Goal: Find specific page/section: Find specific page/section

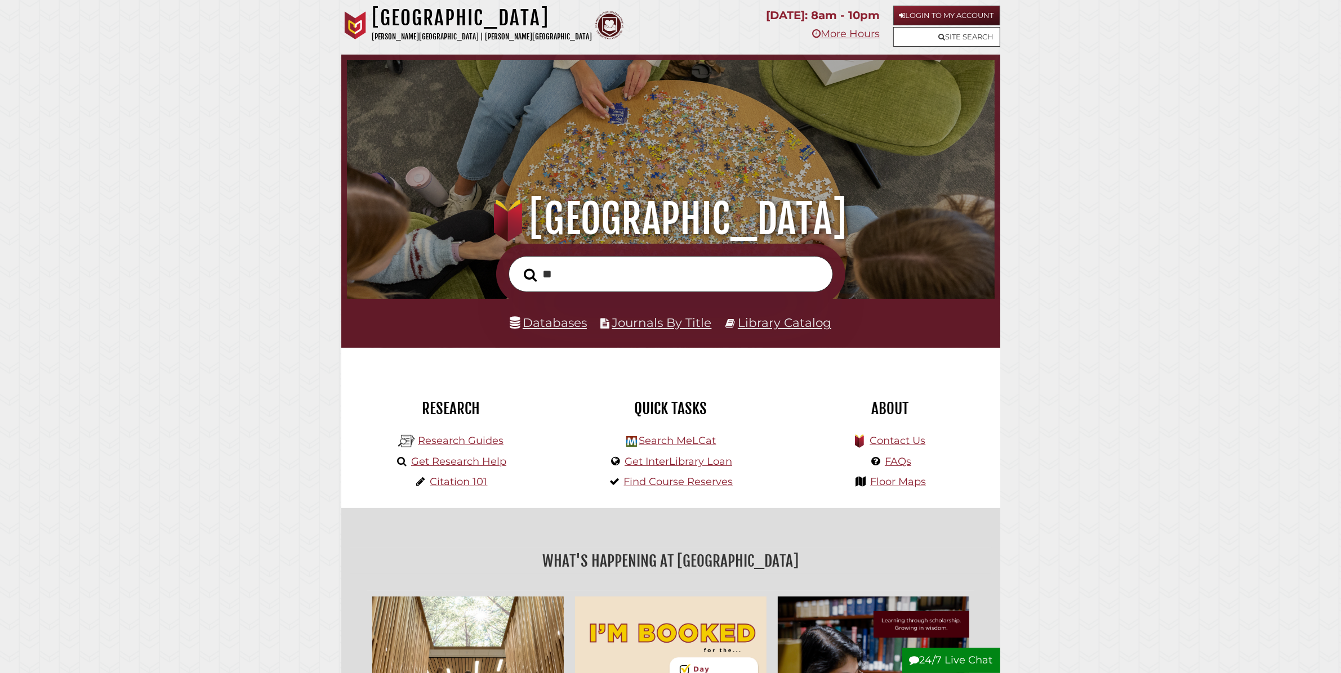
scroll to position [214, 642]
type input "**"
click at [561, 333] on li "Databases" at bounding box center [548, 322] width 77 height 21
click at [566, 328] on link "Databases" at bounding box center [548, 322] width 77 height 15
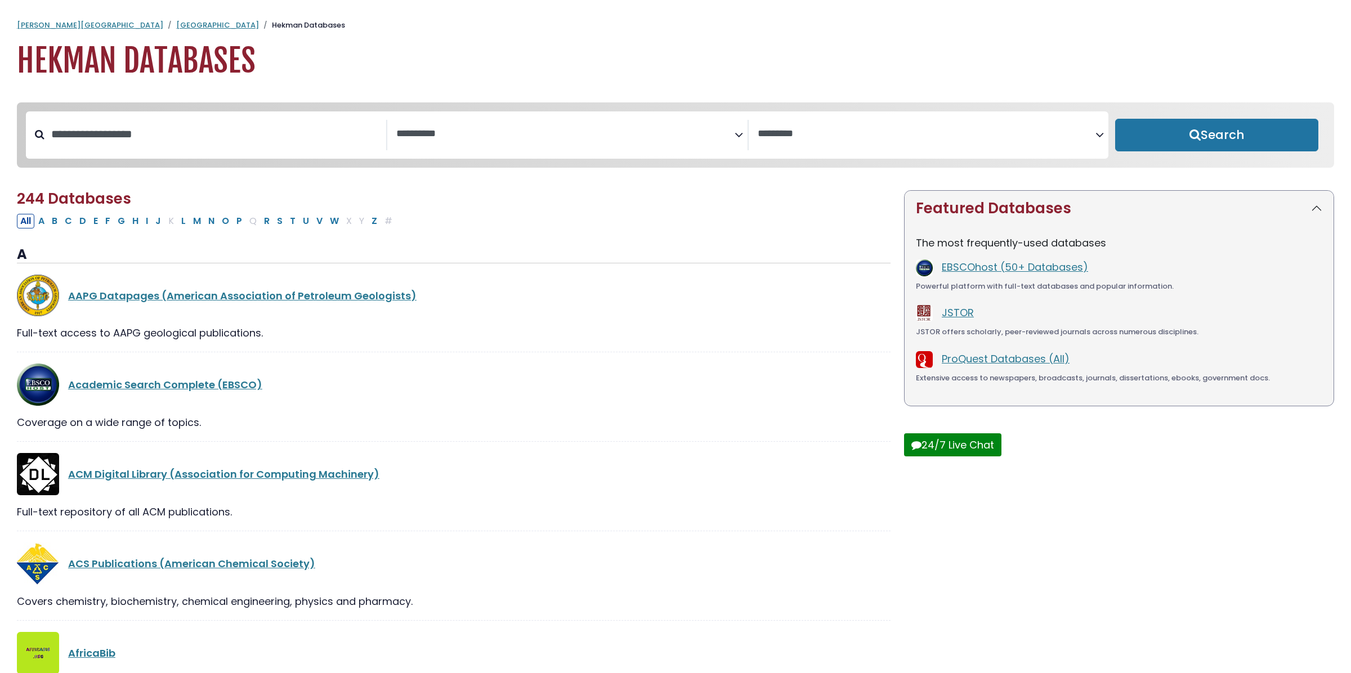
select select "Database Subject Filter"
select select "Database Vendors Filter"
type input "****"
click at [1146, 141] on button "Search" at bounding box center [1211, 135] width 202 height 33
select select "Database Subject Filter"
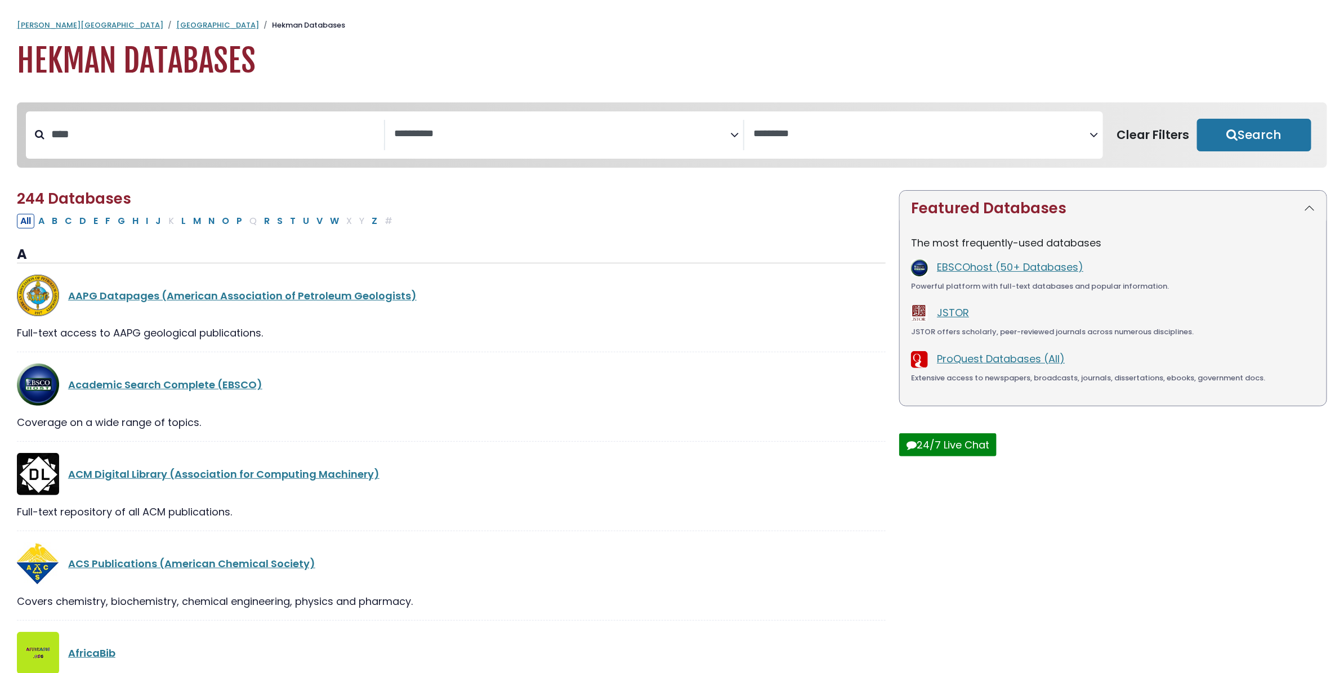
select select "Database Vendors Filter"
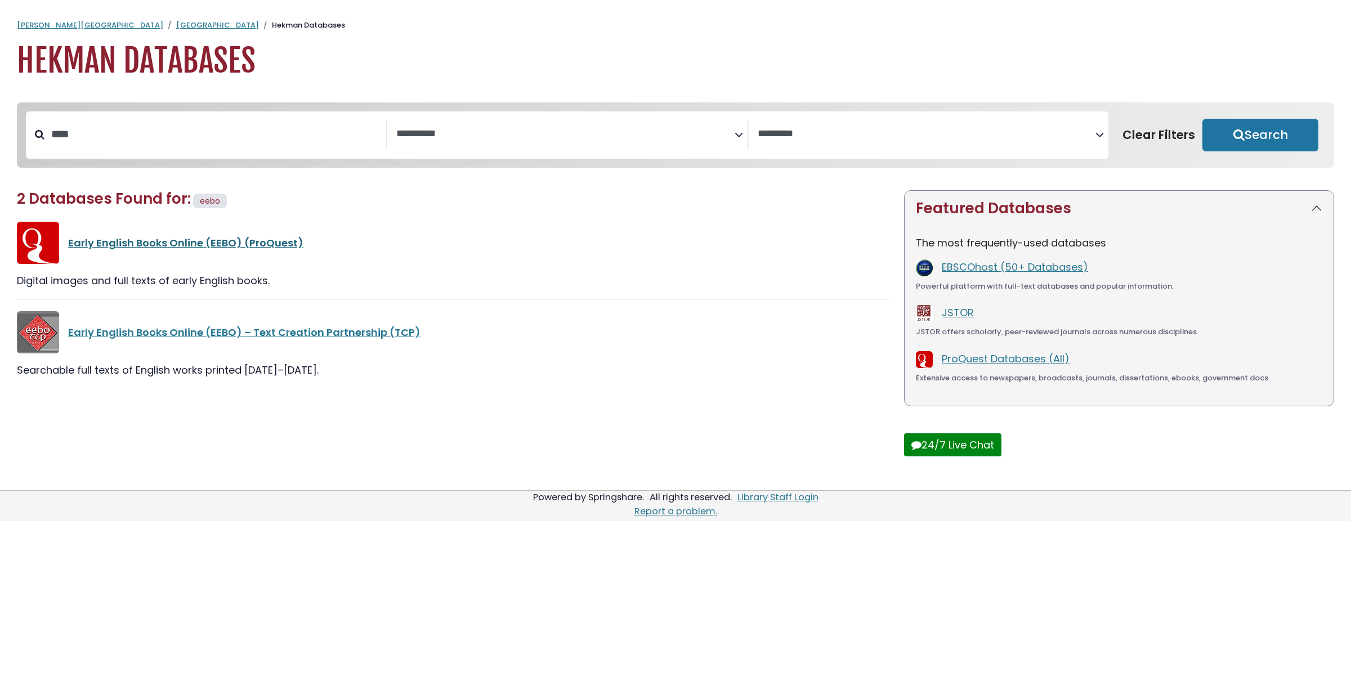
click at [283, 242] on link "Early English Books Online (EEBO) (ProQuest)" at bounding box center [185, 243] width 235 height 14
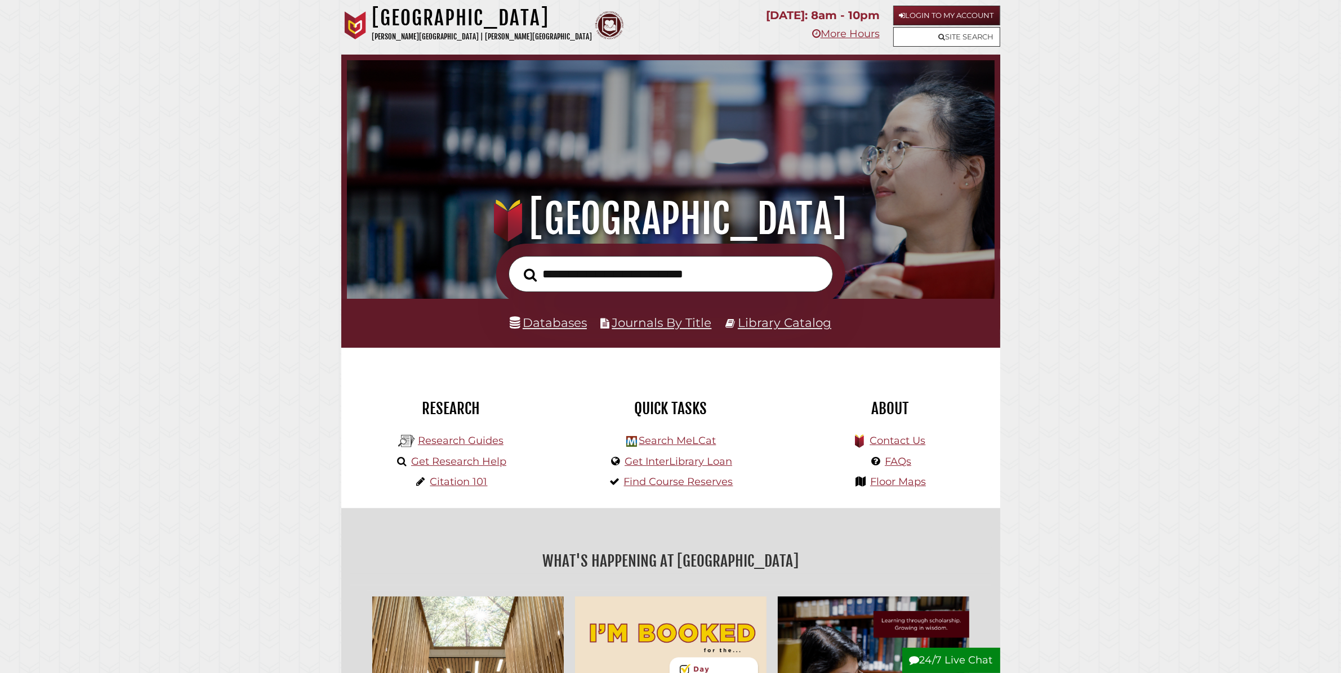
scroll to position [214, 642]
click at [578, 329] on link "Databases" at bounding box center [548, 322] width 77 height 15
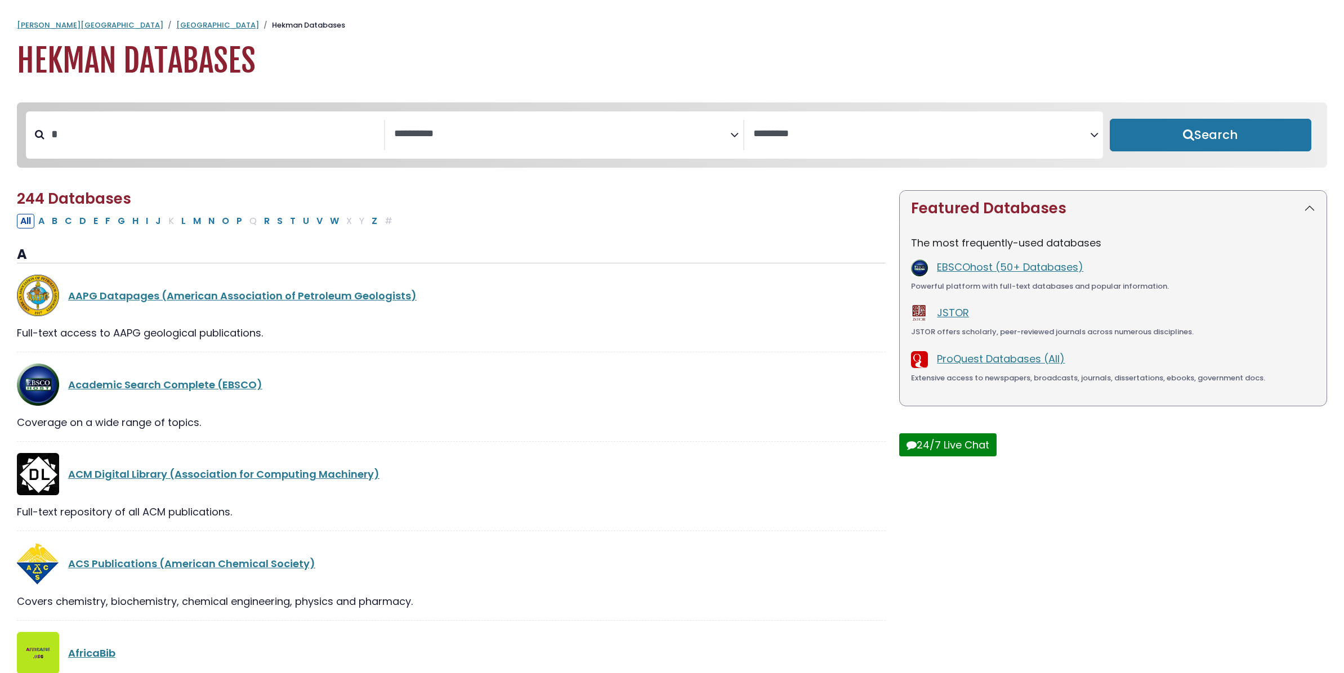
select select "Database Subject Filter"
select select "Database Vendors Filter"
type input "****"
click at [1110, 119] on button "Search" at bounding box center [1211, 135] width 202 height 33
select select "Database Subject Filter"
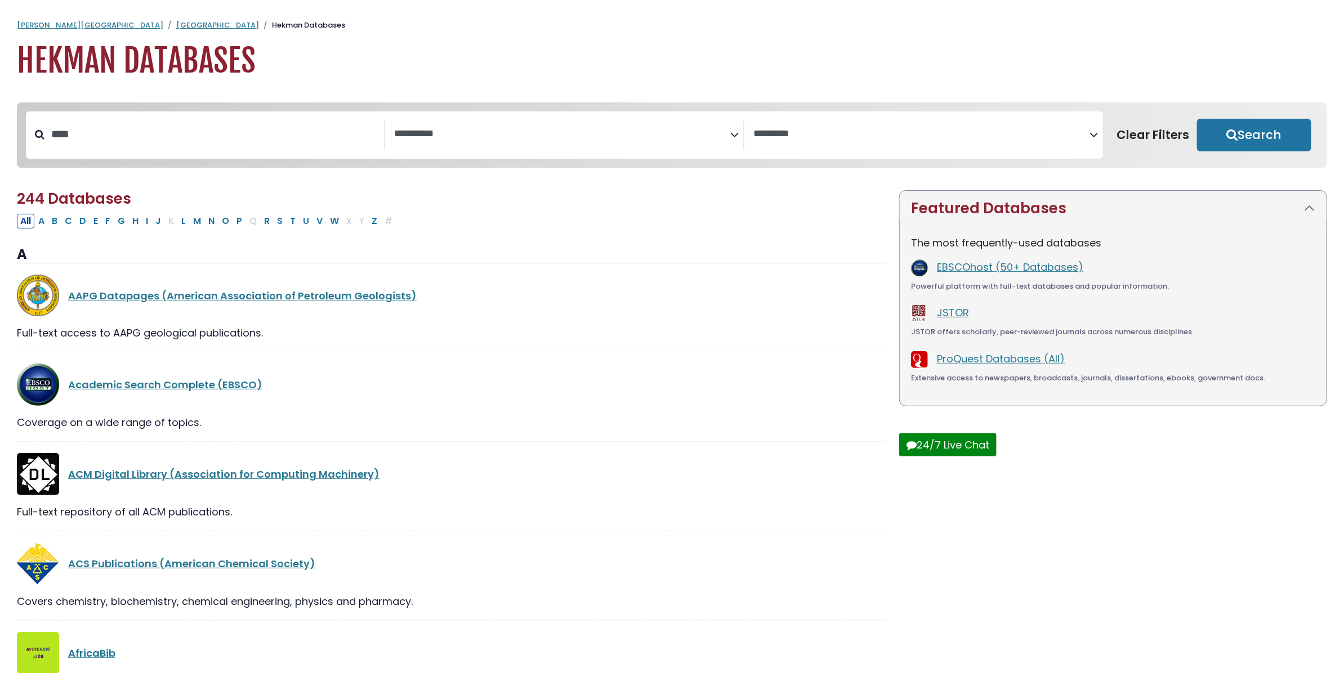
select select "Database Vendors Filter"
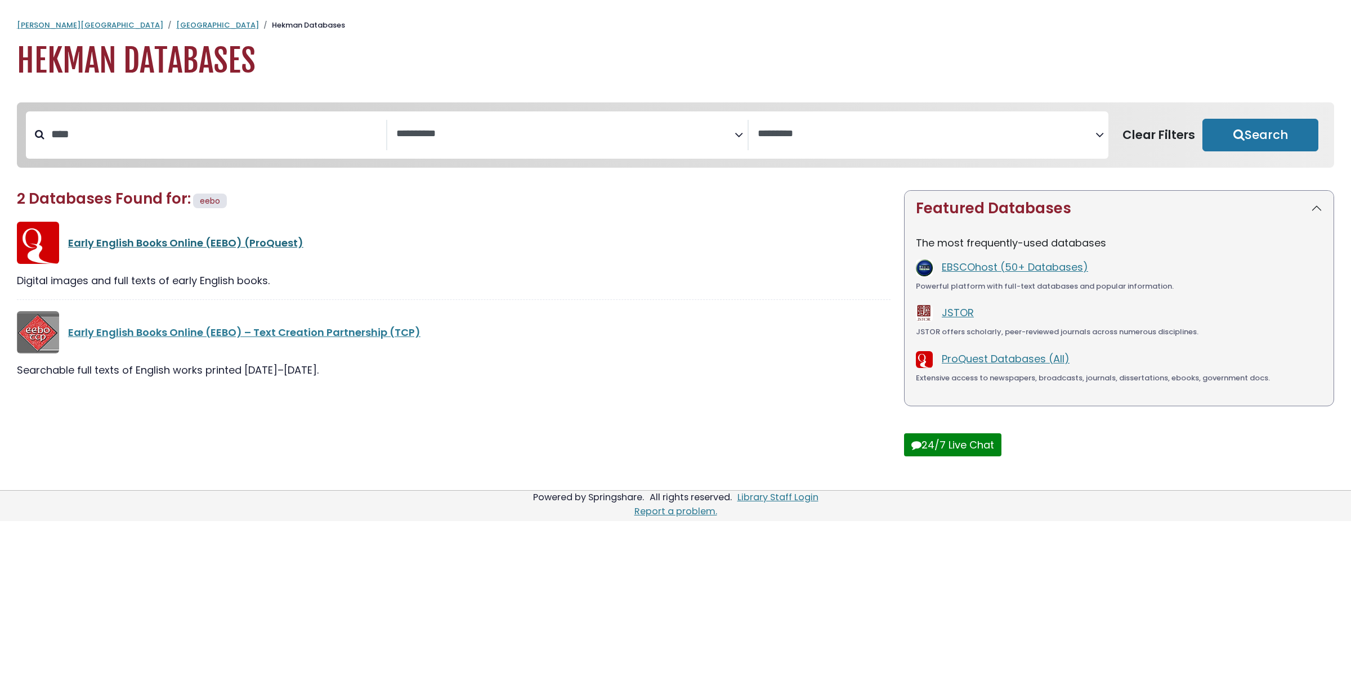
click at [248, 249] on link "Early English Books Online (EEBO) (ProQuest)" at bounding box center [185, 243] width 235 height 14
